Goal: Use online tool/utility: Utilize a website feature to perform a specific function

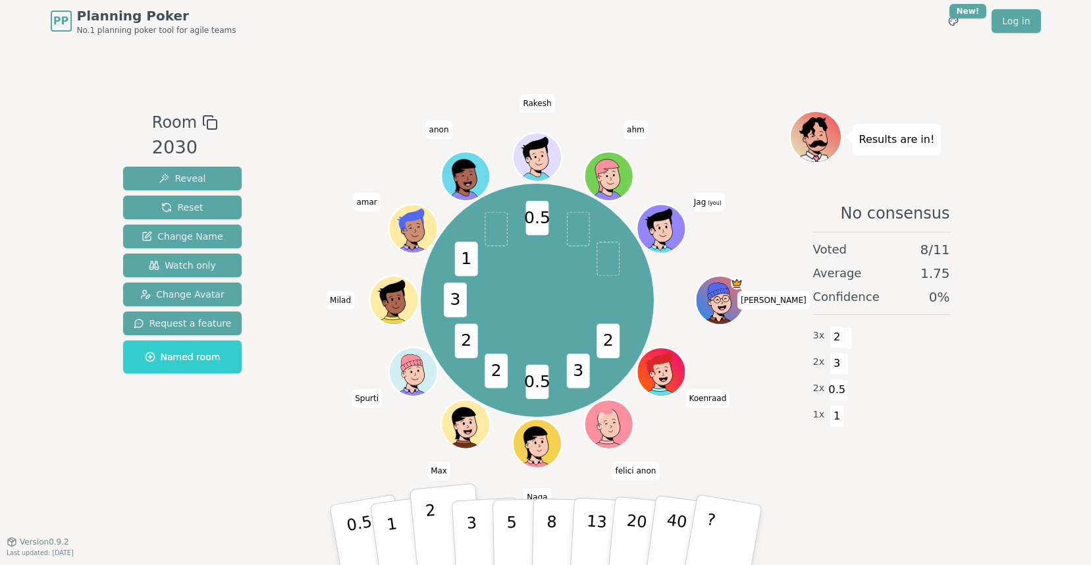
click at [436, 514] on button "2" at bounding box center [446, 535] width 75 height 105
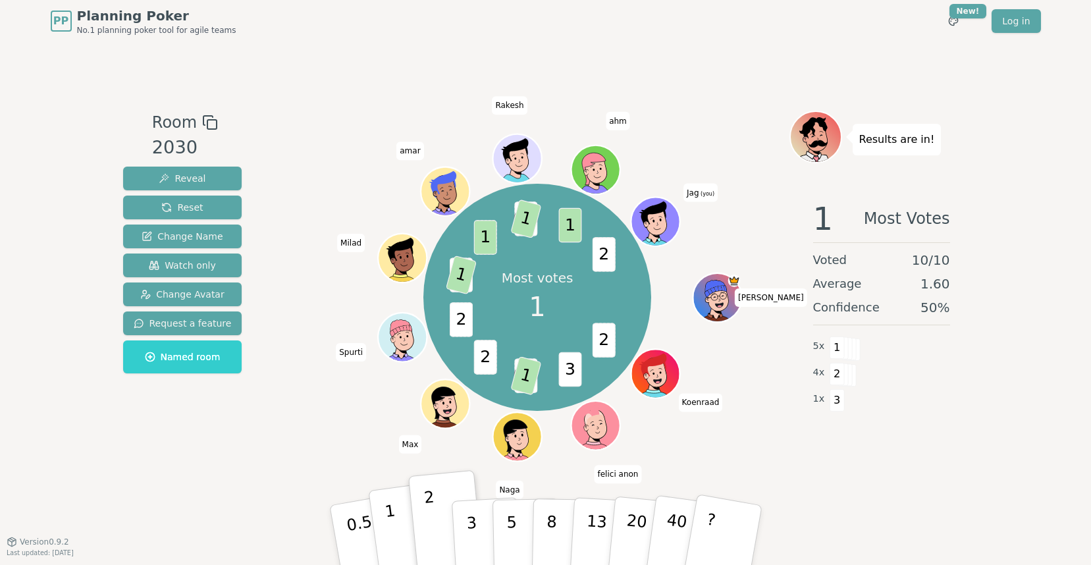
click at [380, 526] on button "1" at bounding box center [407, 535] width 78 height 107
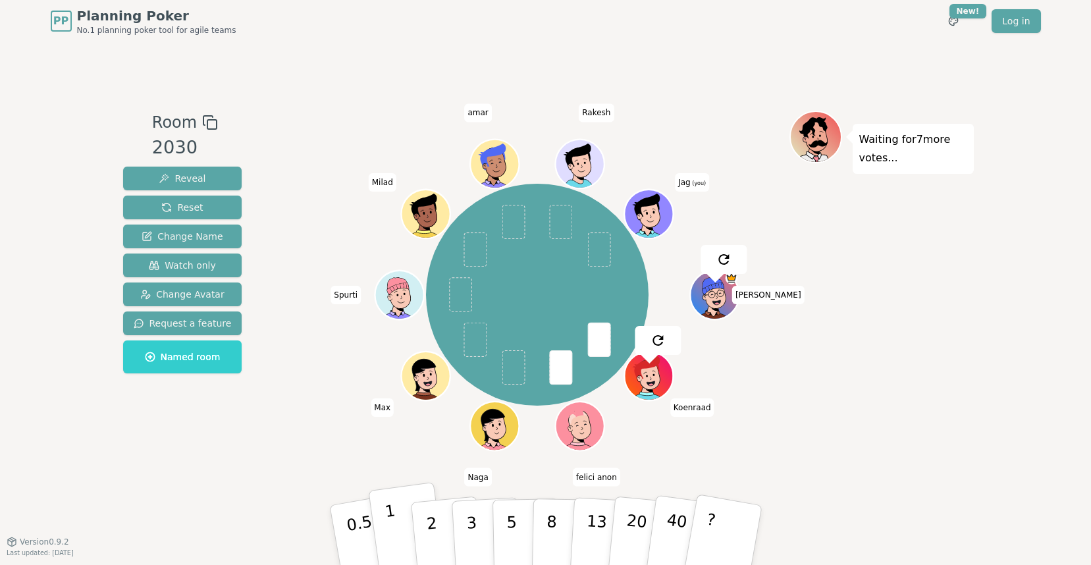
click at [395, 512] on button "1" at bounding box center [407, 535] width 78 height 107
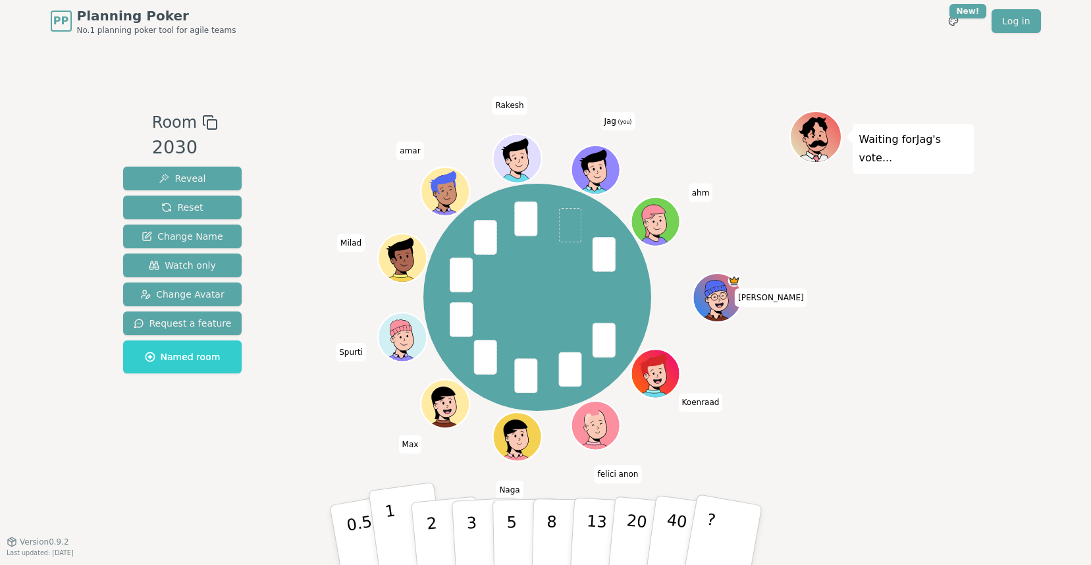
click at [389, 530] on p "1" at bounding box center [393, 537] width 20 height 72
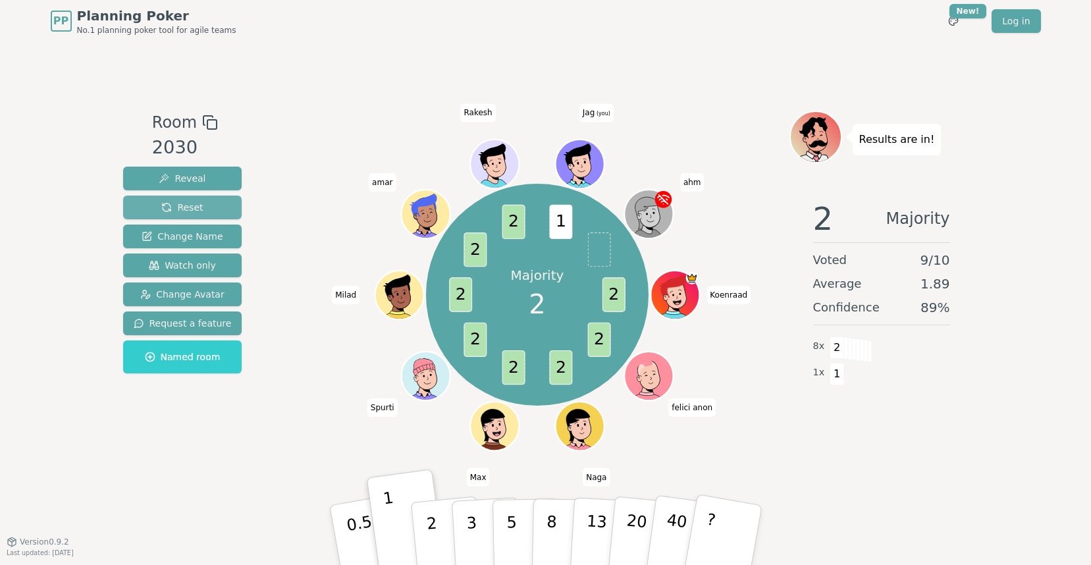
click at [201, 203] on button "Reset" at bounding box center [182, 208] width 119 height 24
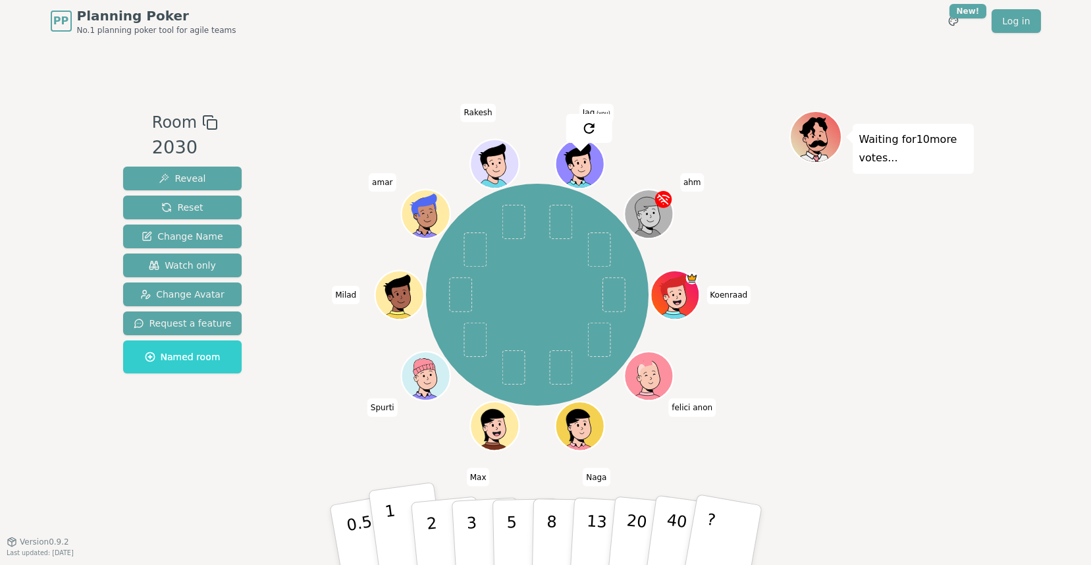
click at [386, 525] on p "1" at bounding box center [393, 537] width 20 height 72
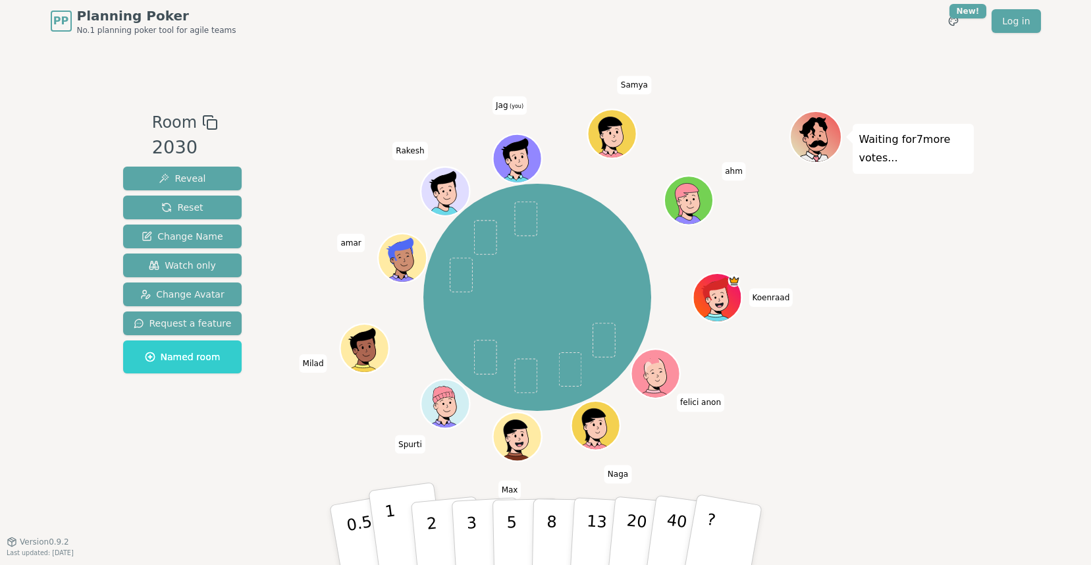
click at [395, 535] on button "1" at bounding box center [407, 535] width 78 height 107
click at [360, 525] on p "0.5" at bounding box center [361, 536] width 37 height 74
click at [361, 507] on p "0.5" at bounding box center [361, 536] width 37 height 74
